Goal: Task Accomplishment & Management: Manage account settings

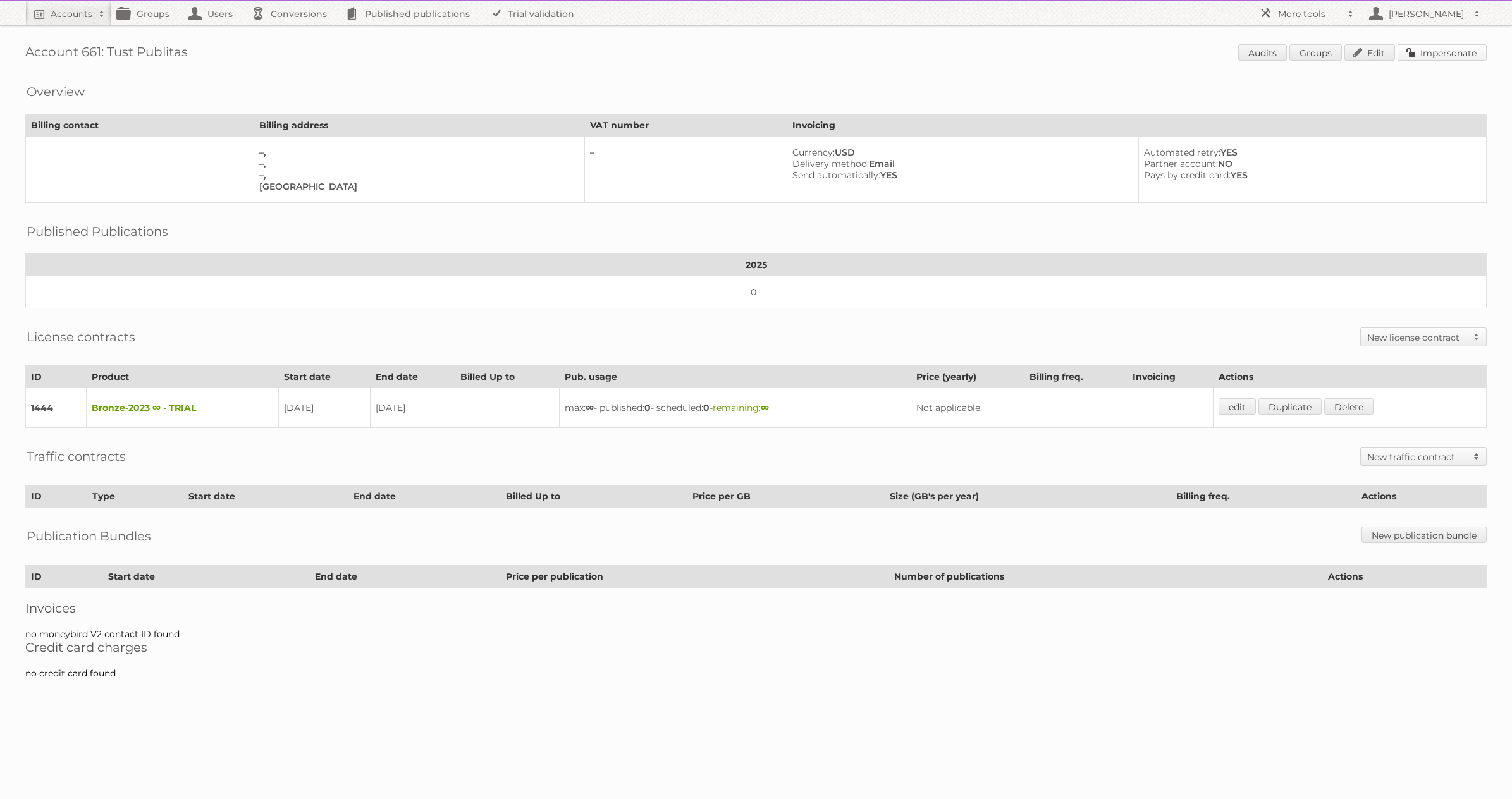
click at [1436, 48] on link "Impersonate" at bounding box center [1441, 53] width 89 height 17
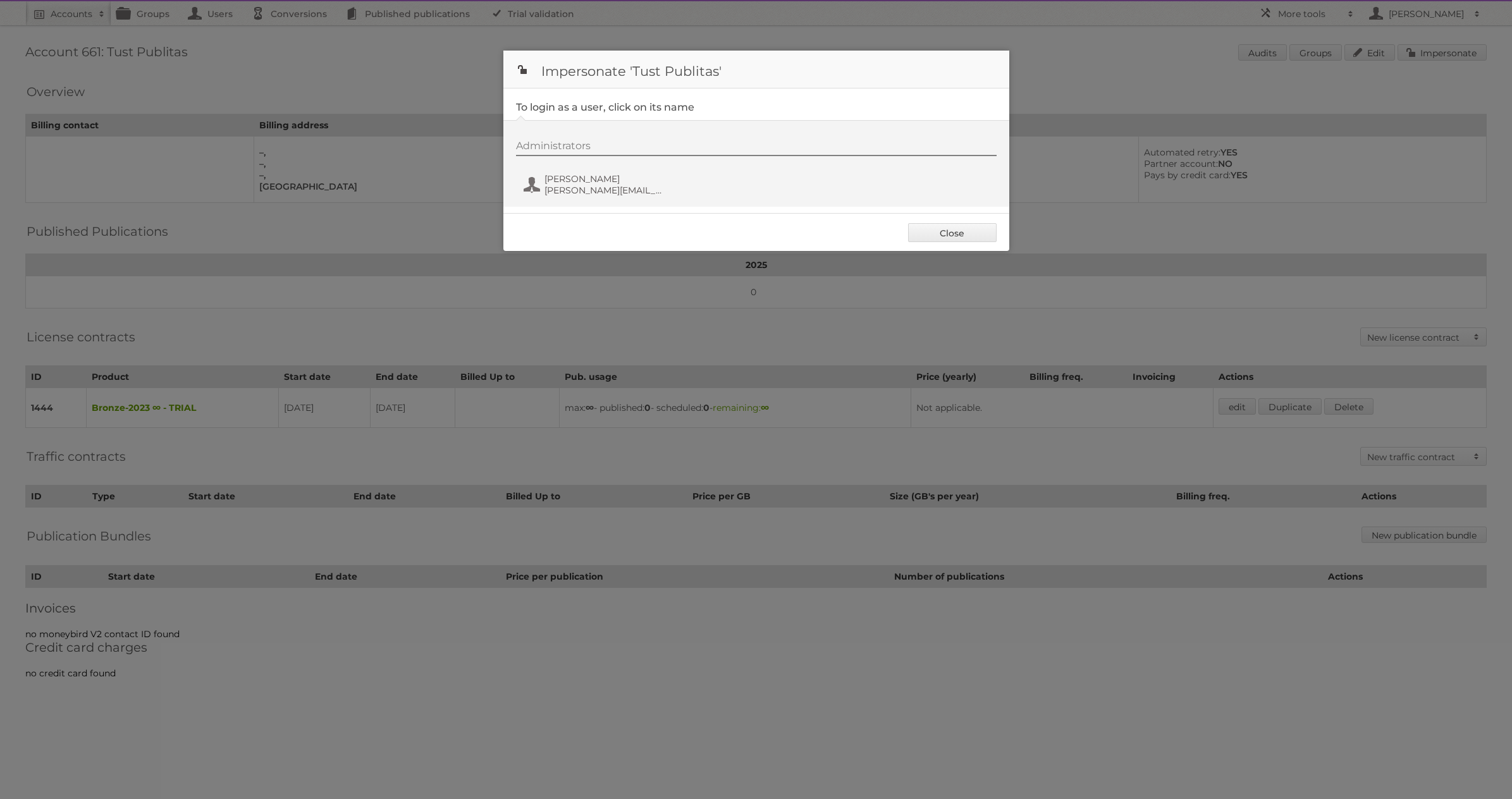
click at [631, 170] on div "Administrators Marcelo Tust m.tust@publitas.com" at bounding box center [762, 170] width 493 height 60
click at [552, 184] on span "[PERSON_NAME]" at bounding box center [605, 179] width 123 height 11
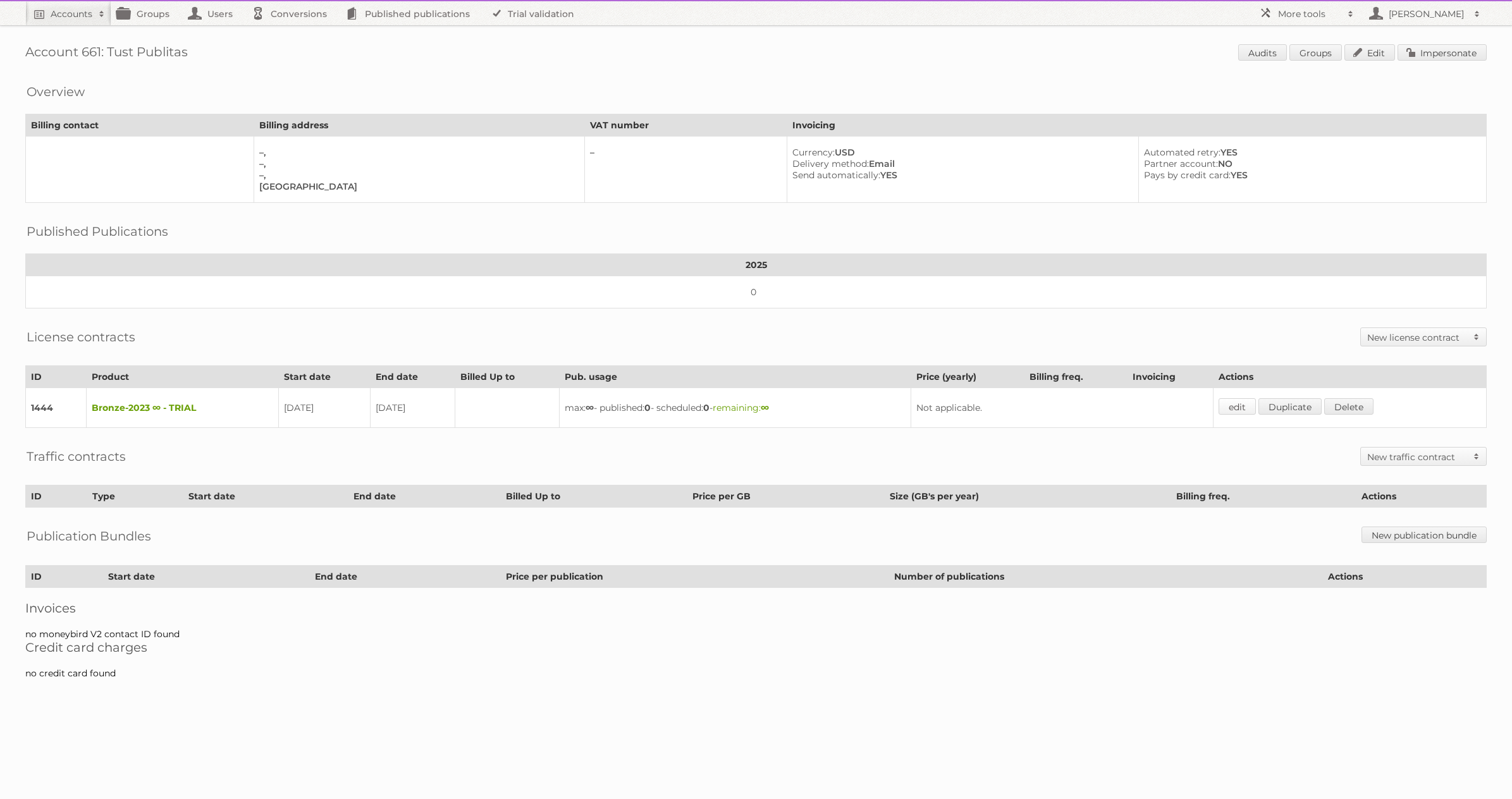
click at [1248, 403] on link "edit" at bounding box center [1237, 406] width 37 height 17
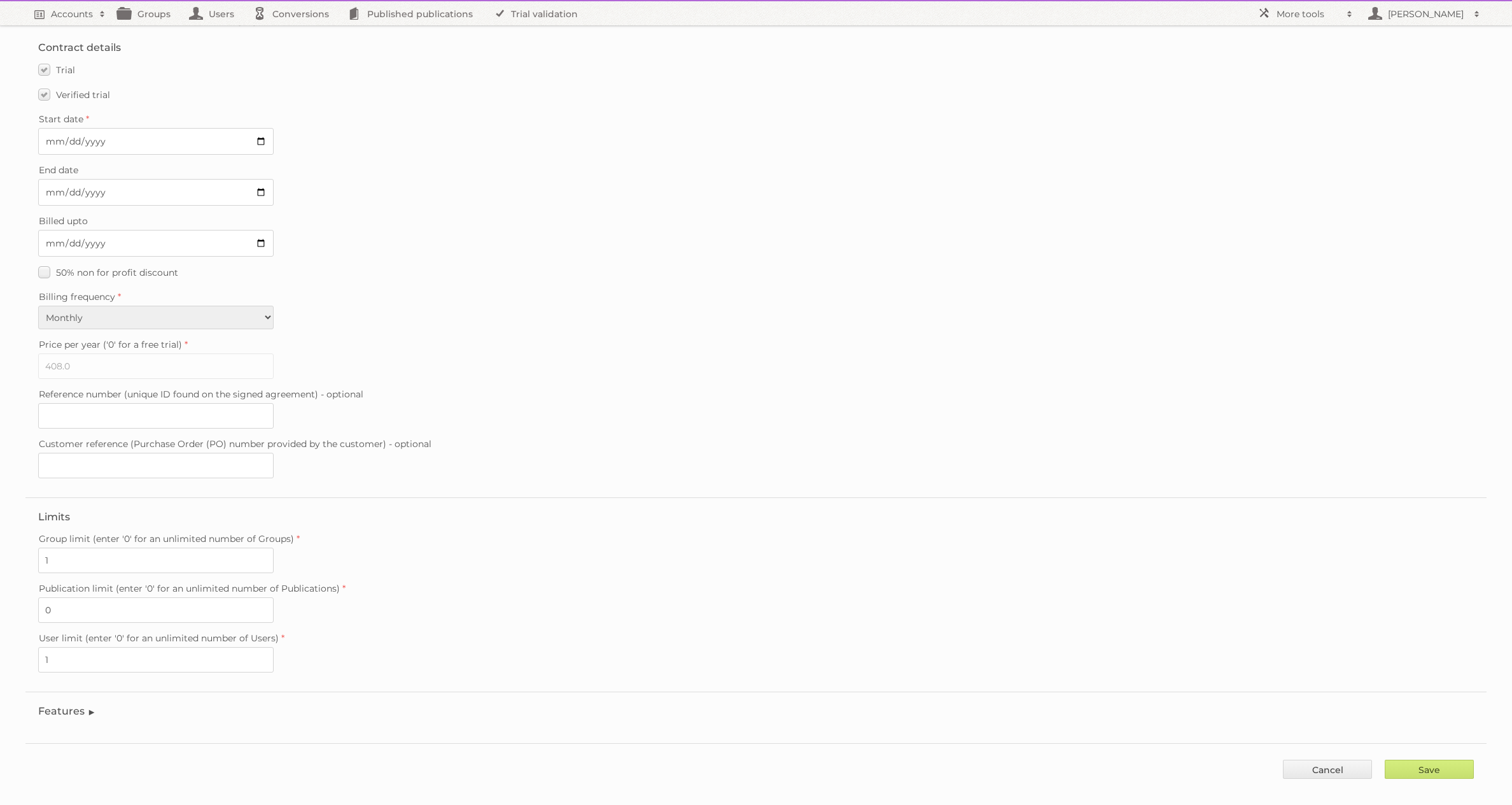
scroll to position [46, 0]
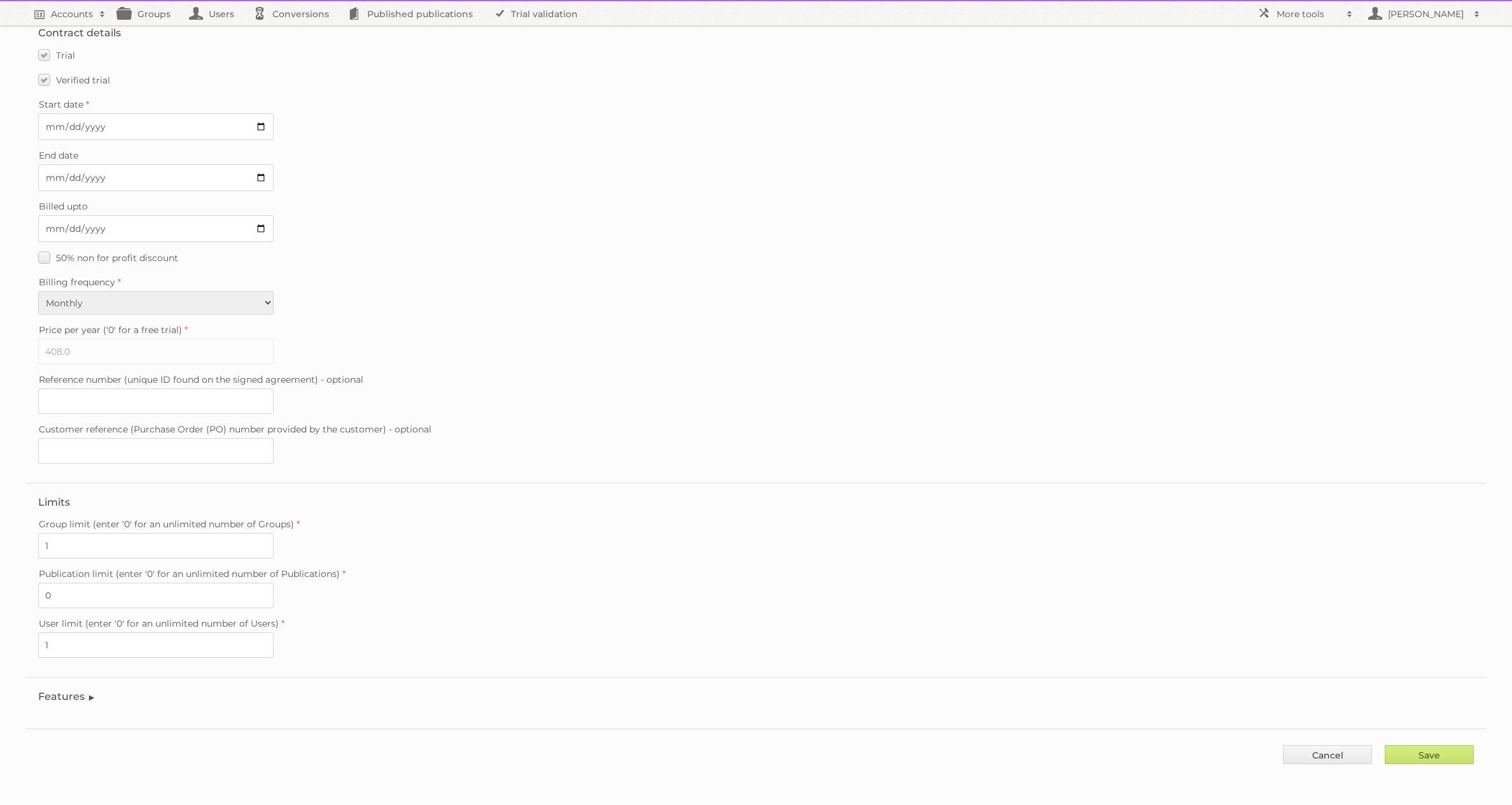
click at [75, 696] on legend "Features" at bounding box center [67, 696] width 58 height 12
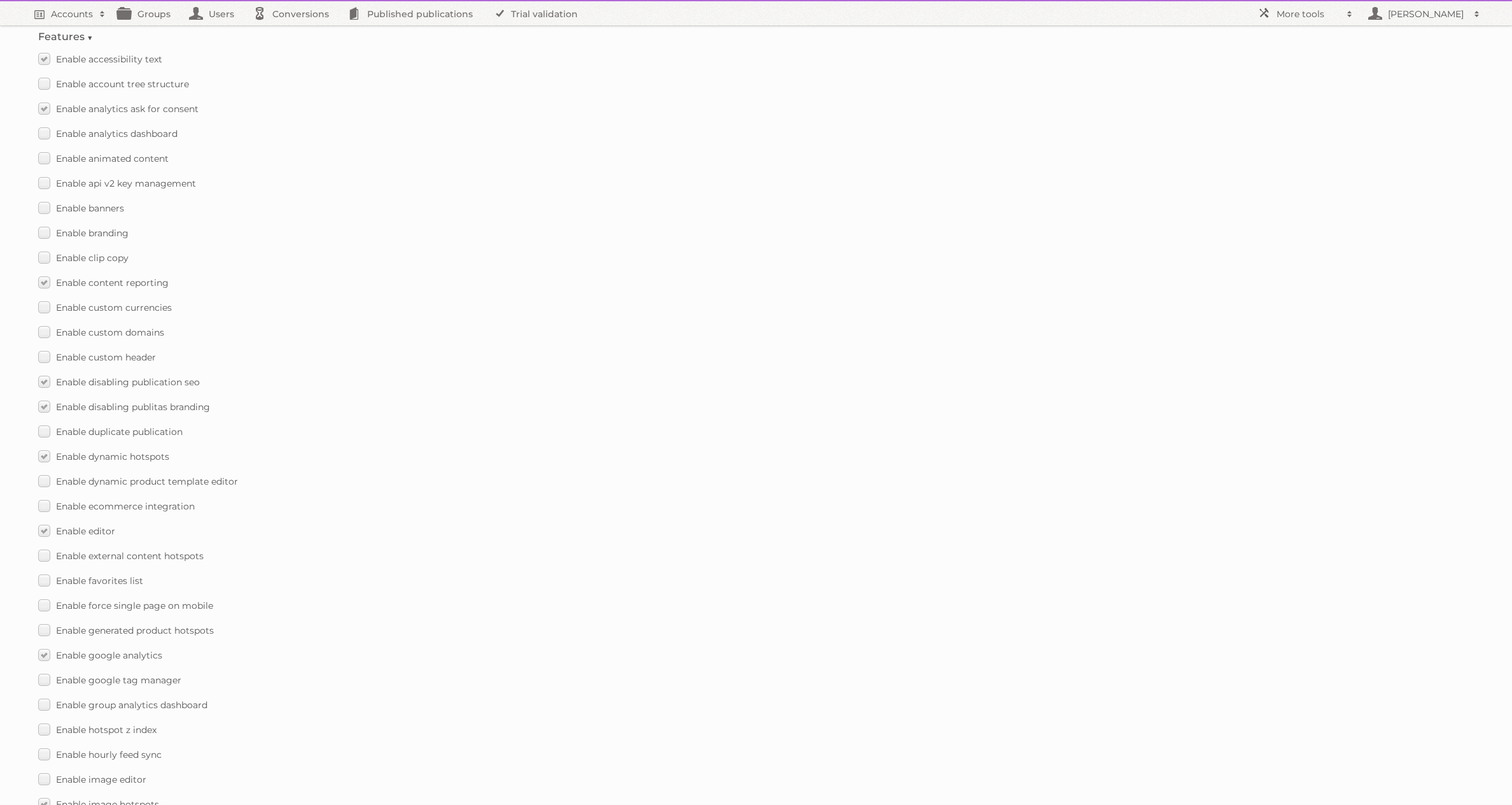
scroll to position [1011, 0]
click at [43, 424] on label "Enable hotspot z index" at bounding box center [97, 424] width 119 height 19
click at [0, 0] on input "Enable hotspot z index" at bounding box center [0, 0] width 0 height 0
click at [43, 534] on label "Enable mobile fullscreen" at bounding box center [102, 532] width 127 height 19
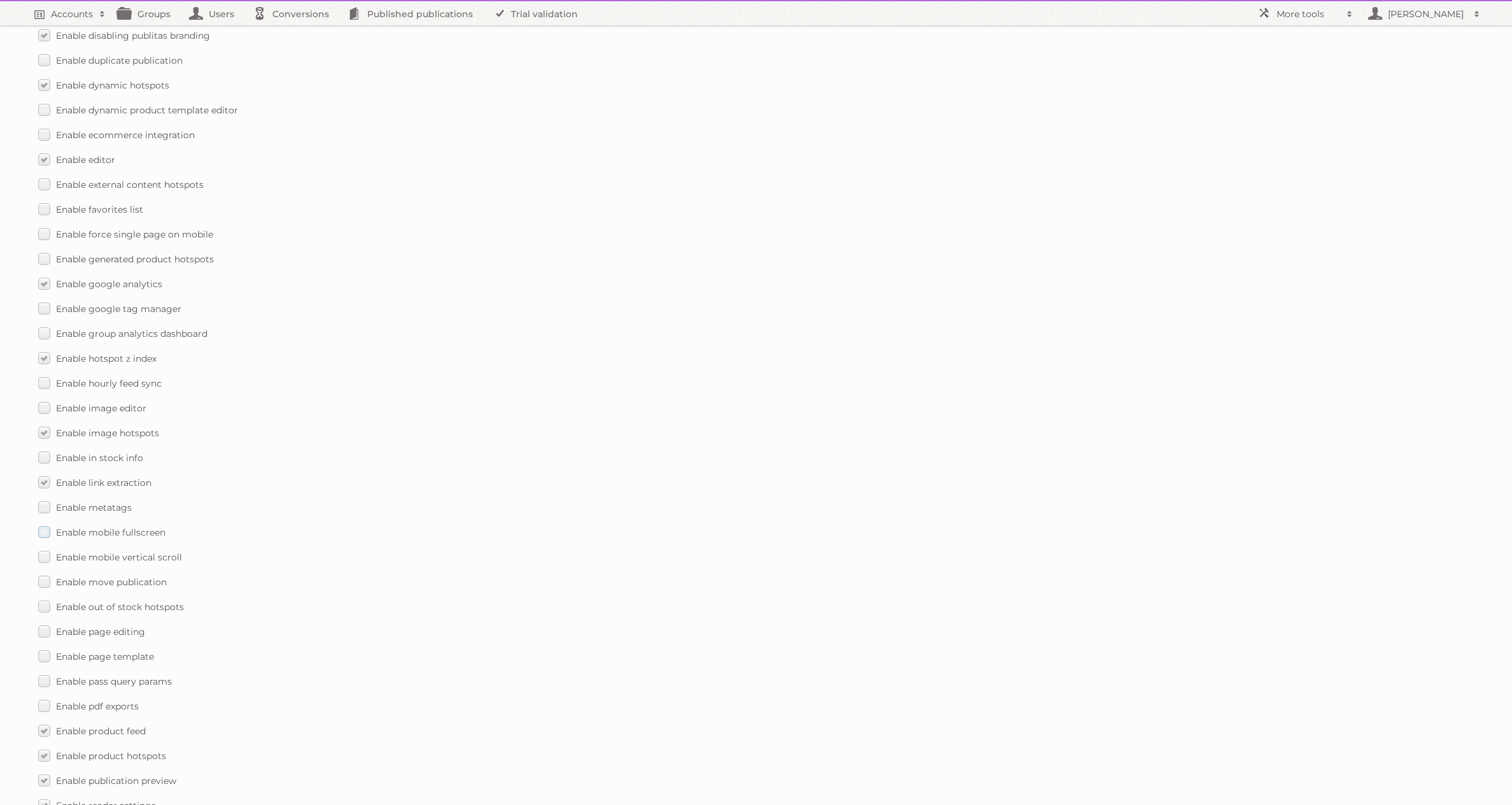
click at [0, 0] on input "Enable mobile fullscreen" at bounding box center [0, 0] width 0 height 0
click at [48, 560] on label "Enable mobile vertical scroll" at bounding box center [110, 557] width 144 height 19
click at [0, 0] on input "Enable mobile vertical scroll" at bounding box center [0, 0] width 0 height 0
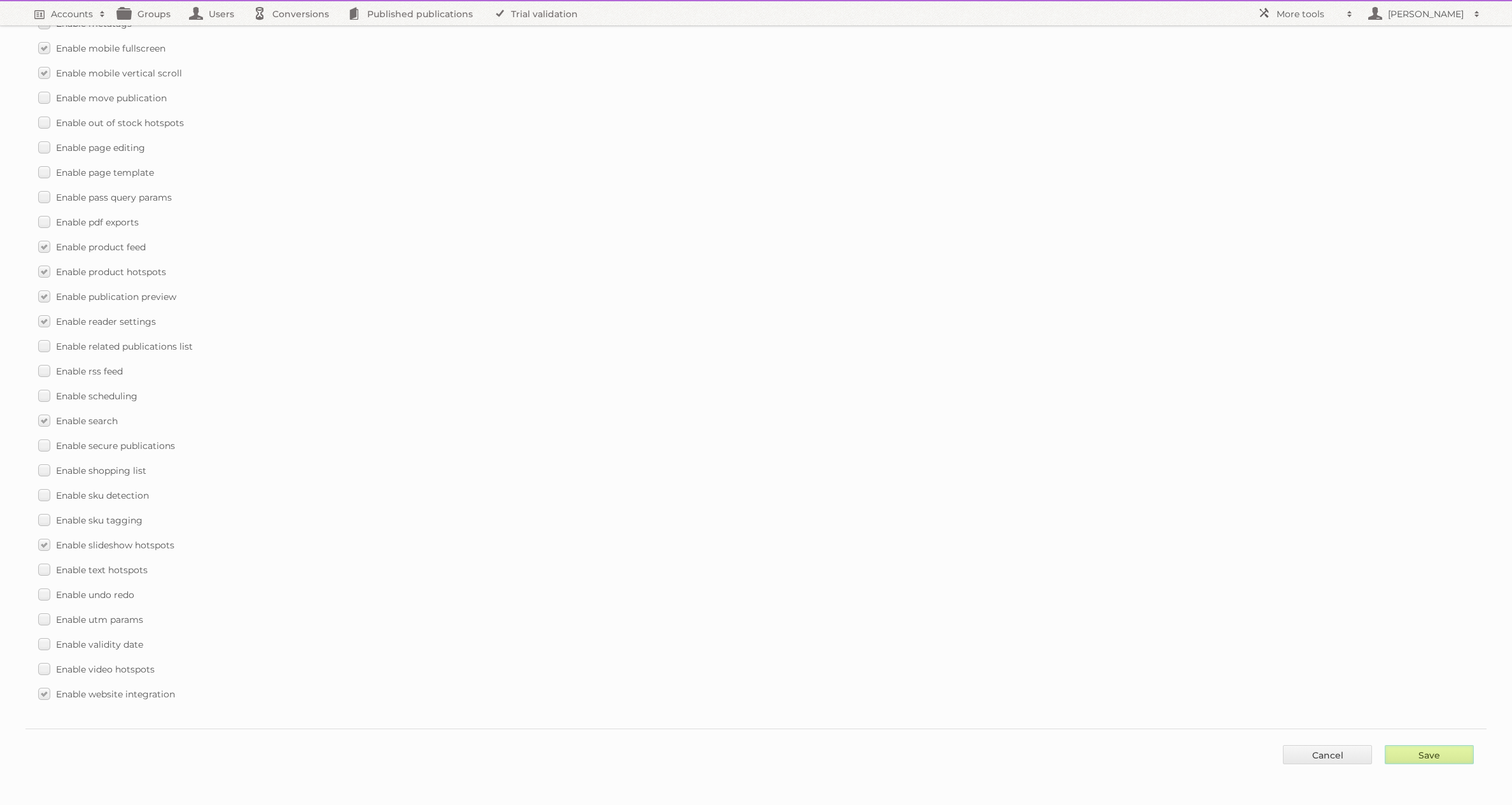
click at [1408, 755] on input "Save" at bounding box center [1429, 755] width 89 height 19
type input "..."
